Goal: Obtain resource: Download file/media

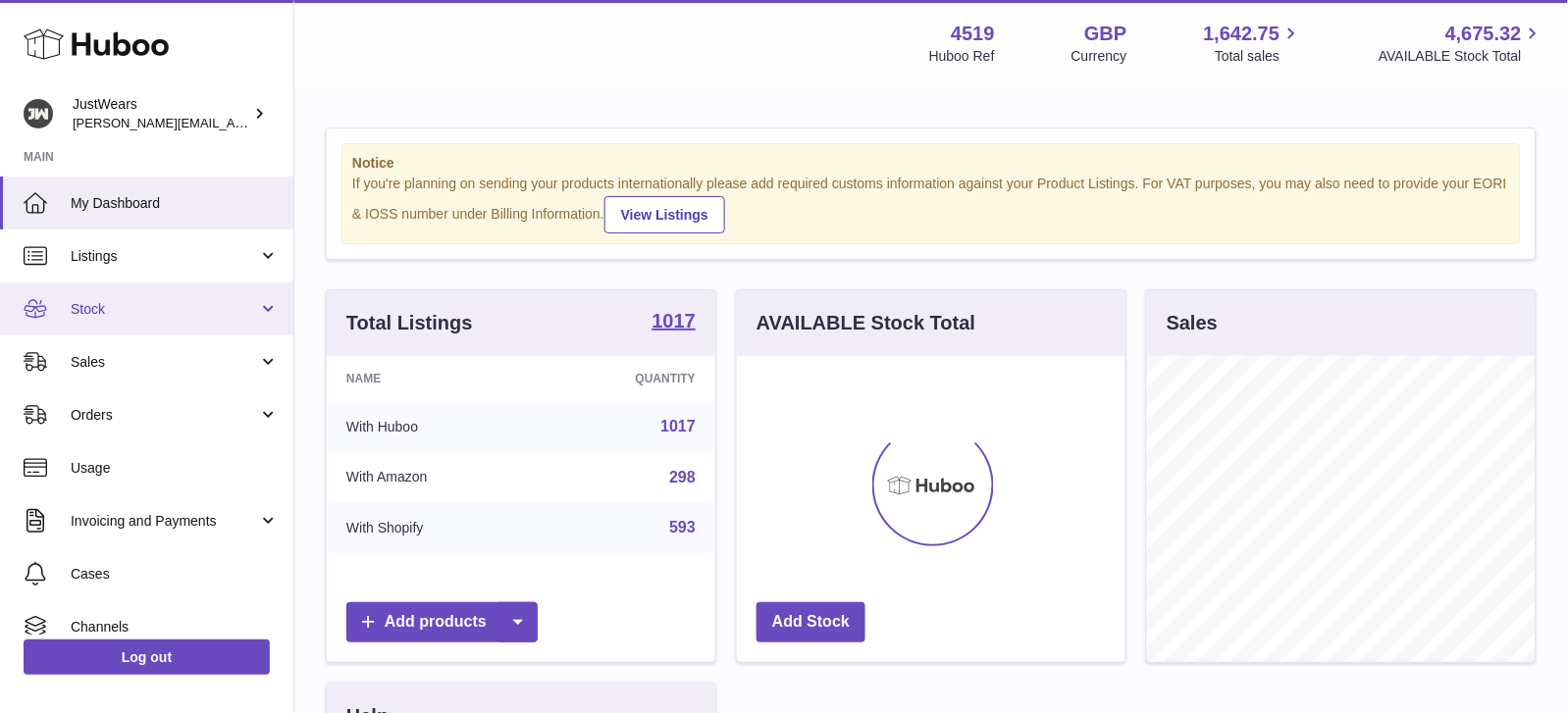
click at [227, 304] on span "Stock" at bounding box center [164, 309] width 187 height 19
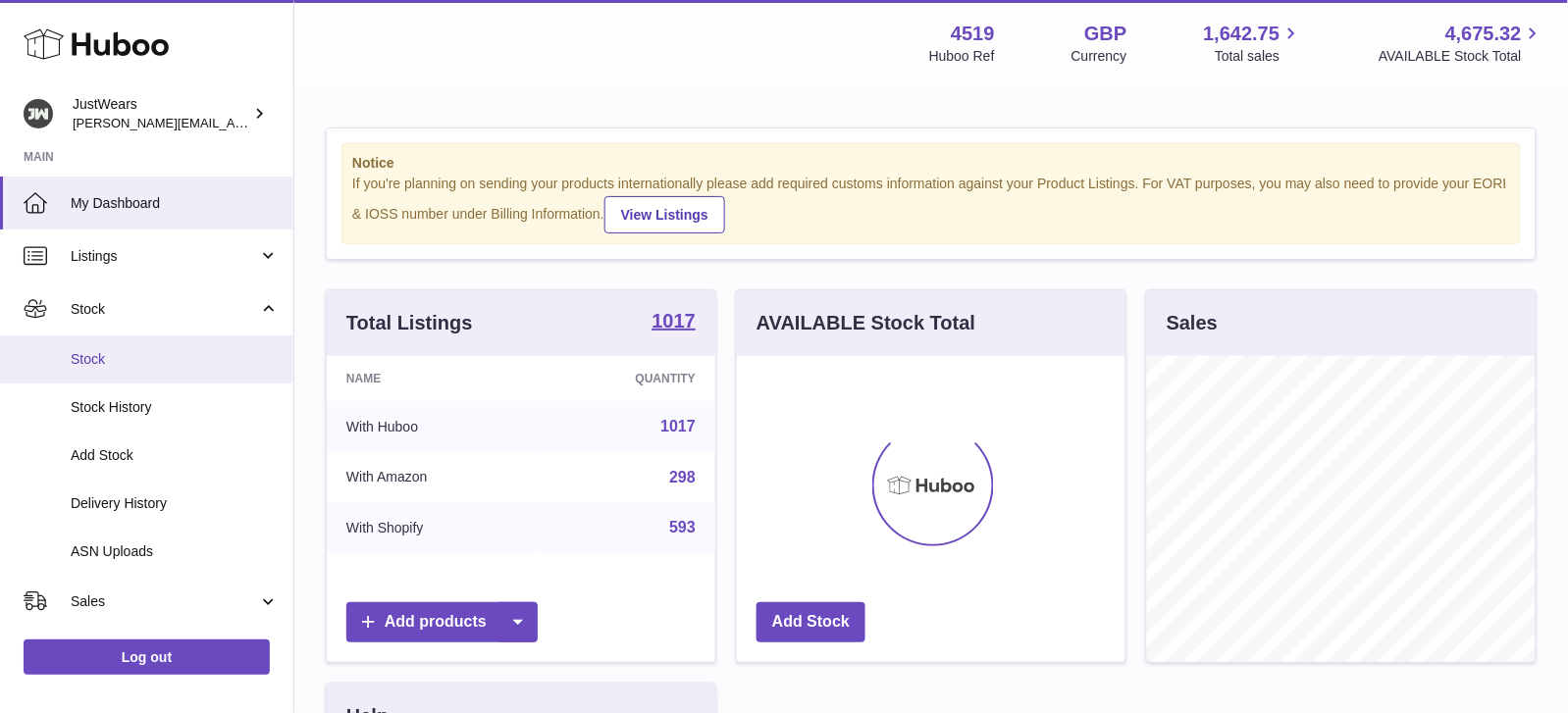
click at [203, 350] on span "Stock" at bounding box center [174, 359] width 208 height 19
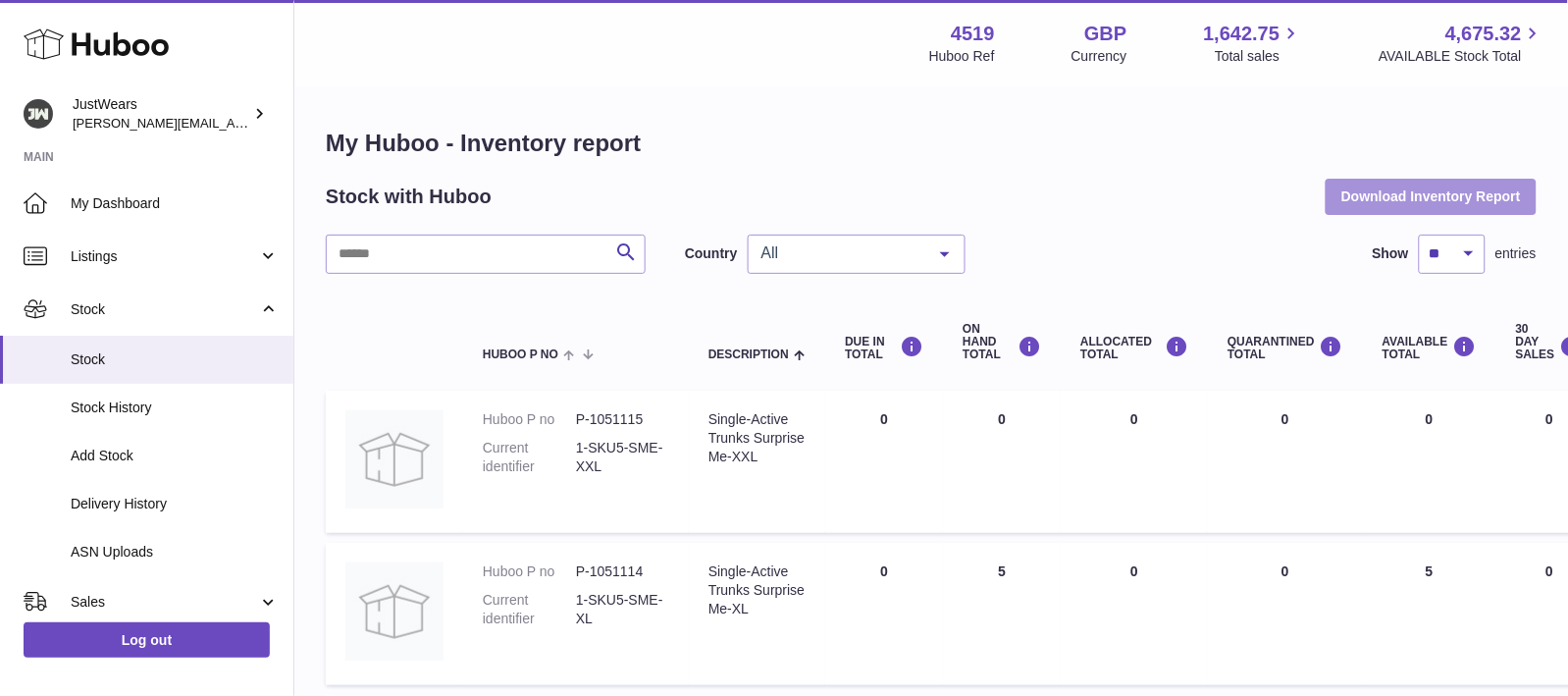
click at [1359, 201] on button "Download Inventory Report" at bounding box center [1431, 197] width 211 height 36
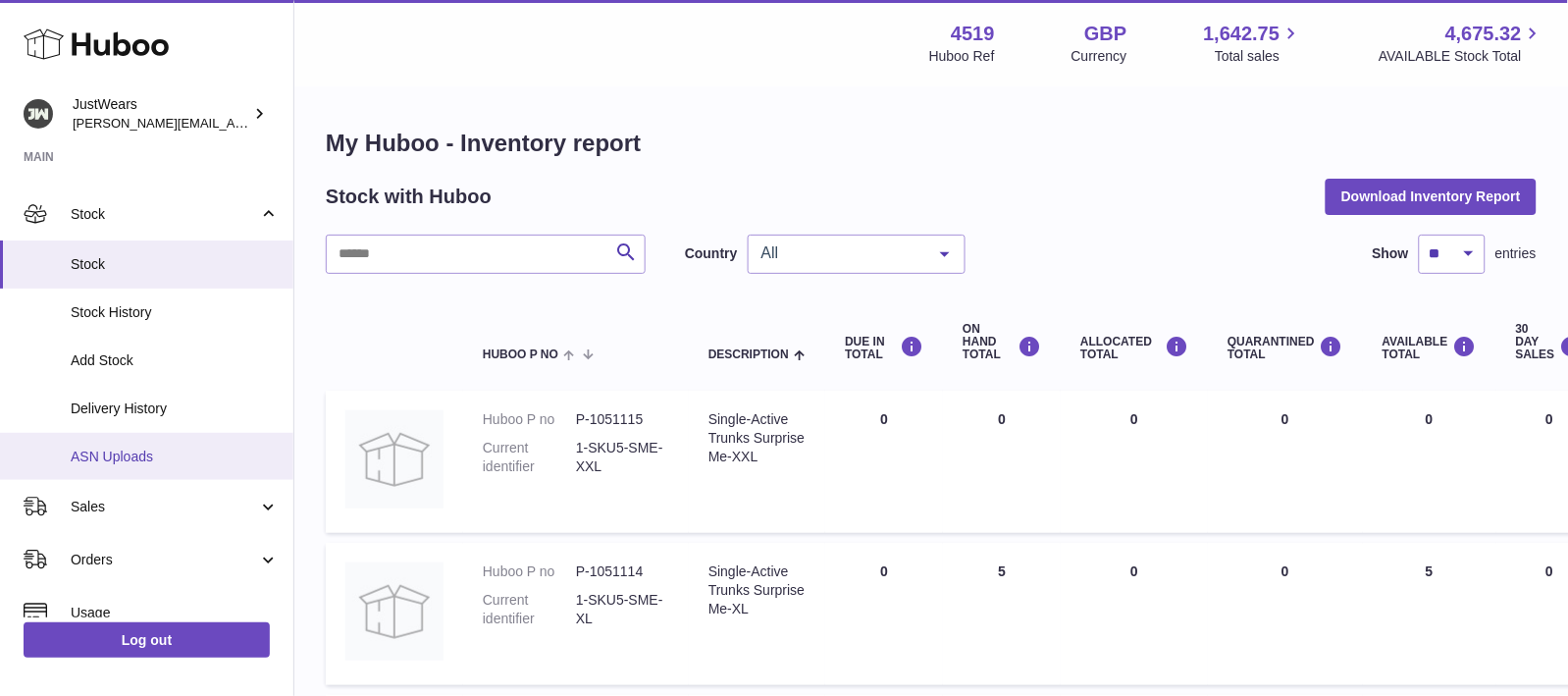
scroll to position [118, 0]
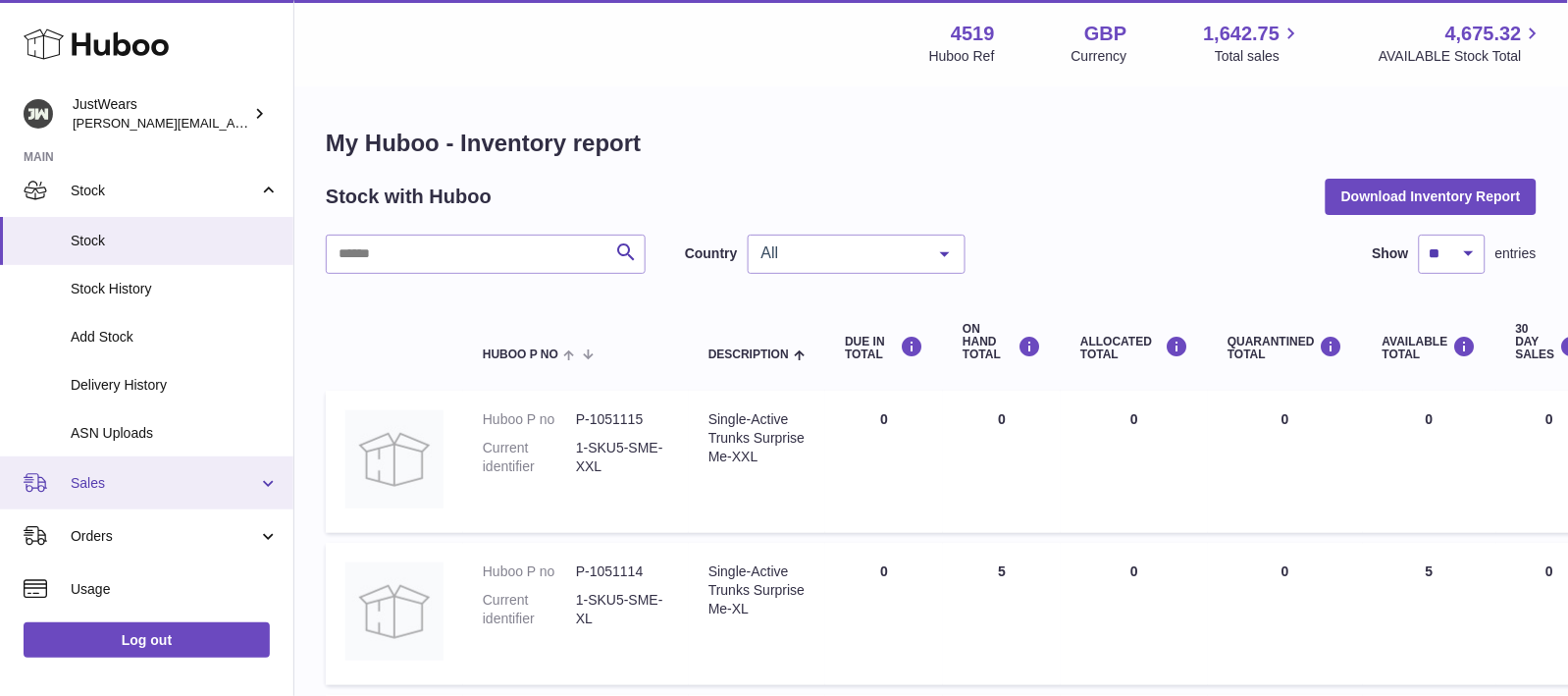
click at [141, 467] on link "Sales" at bounding box center [146, 482] width 293 height 53
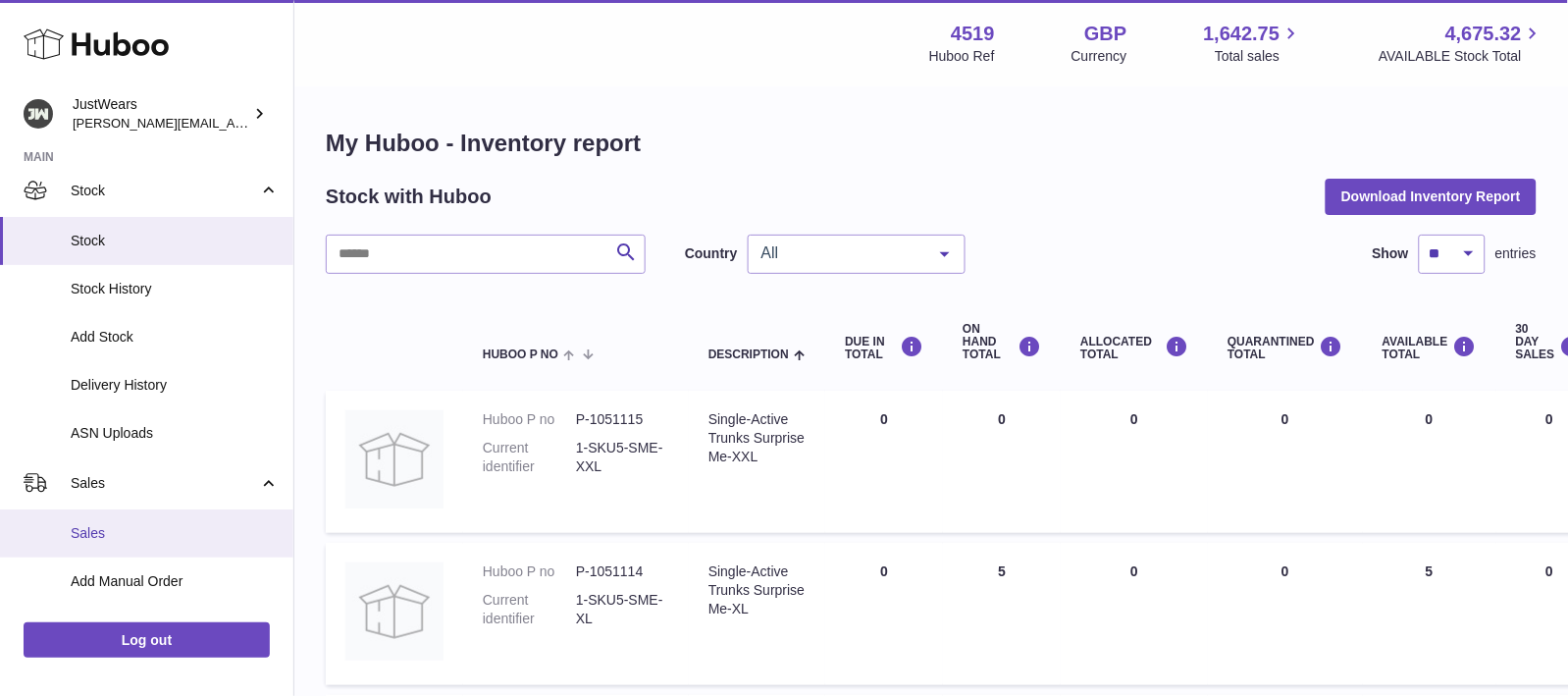
click at [131, 524] on span "Sales" at bounding box center [174, 533] width 208 height 19
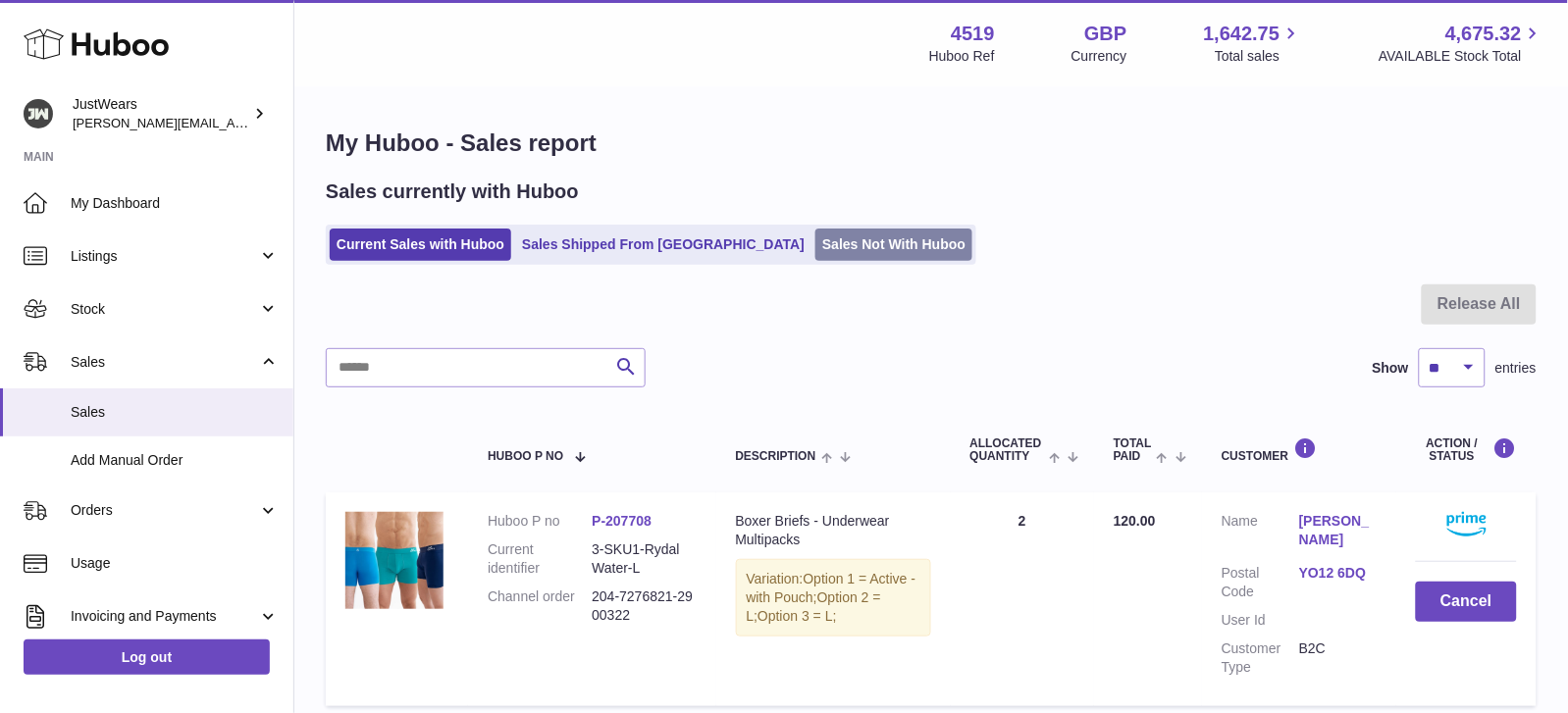
click at [821, 254] on link "Sales Not With Huboo" at bounding box center [894, 245] width 157 height 33
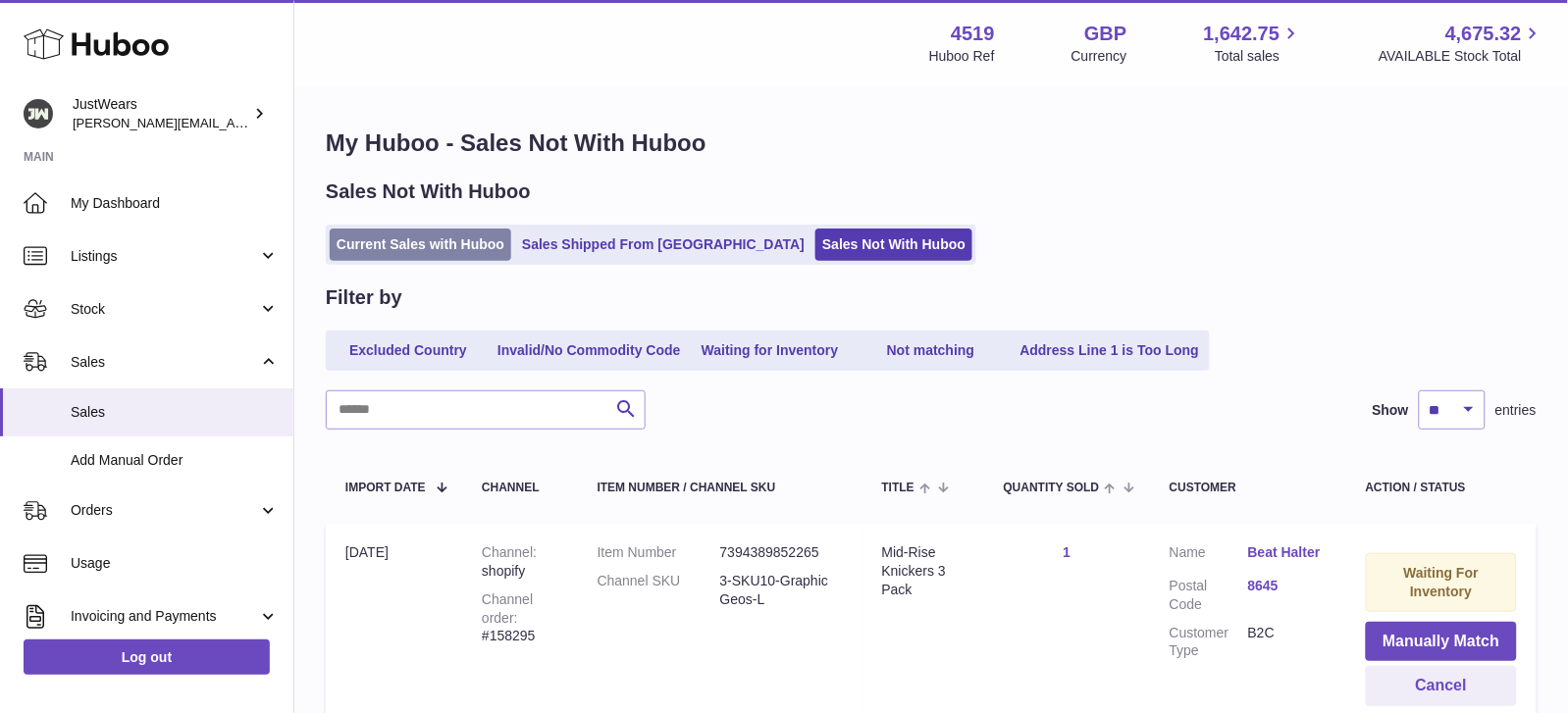
click at [458, 251] on link "Current Sales with Huboo" at bounding box center [421, 245] width 182 height 33
